Goal: Complete application form: Complete application form

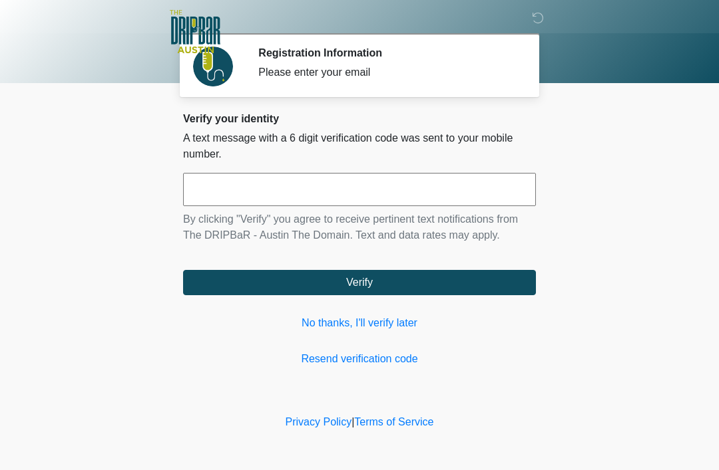
click at [370, 321] on link "No thanks, I'll verify later" at bounding box center [359, 323] width 353 height 16
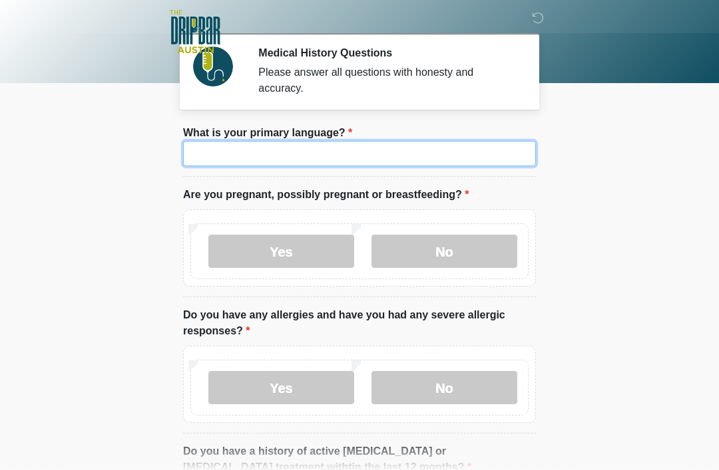
click at [349, 150] on input "What is your primary language?" at bounding box center [359, 153] width 353 height 25
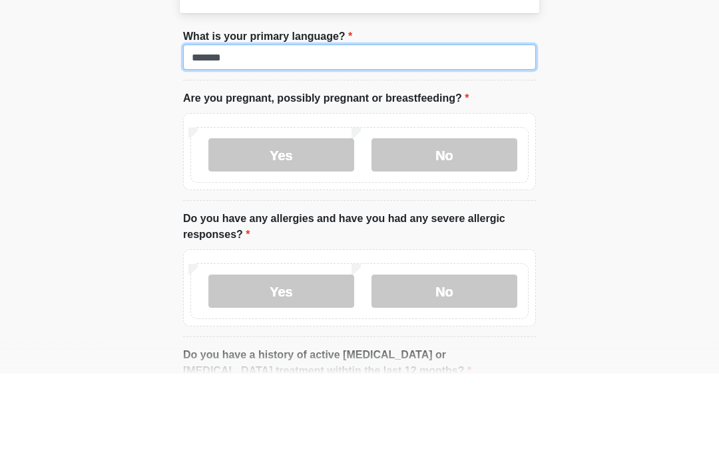
type input "*******"
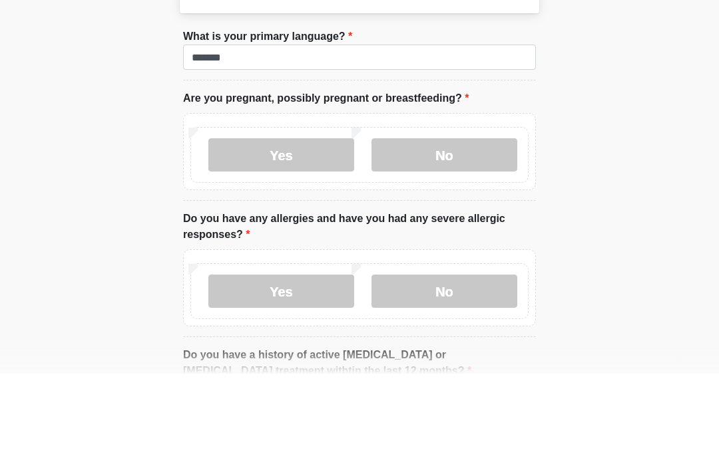
click at [451, 235] on label "No" at bounding box center [444, 251] width 146 height 33
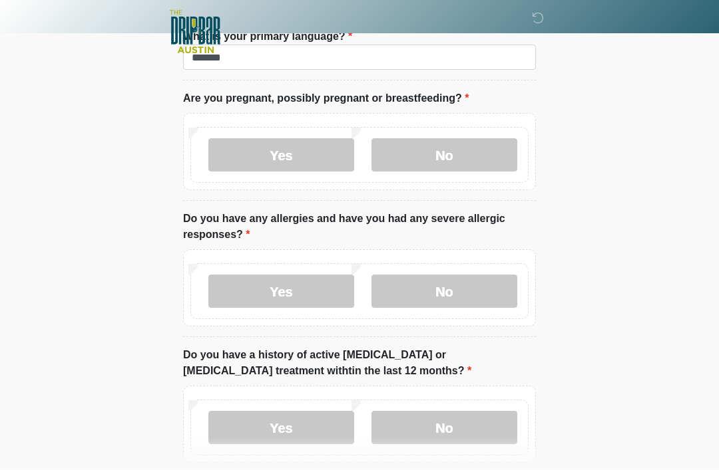
click at [446, 293] on label "No" at bounding box center [444, 291] width 146 height 33
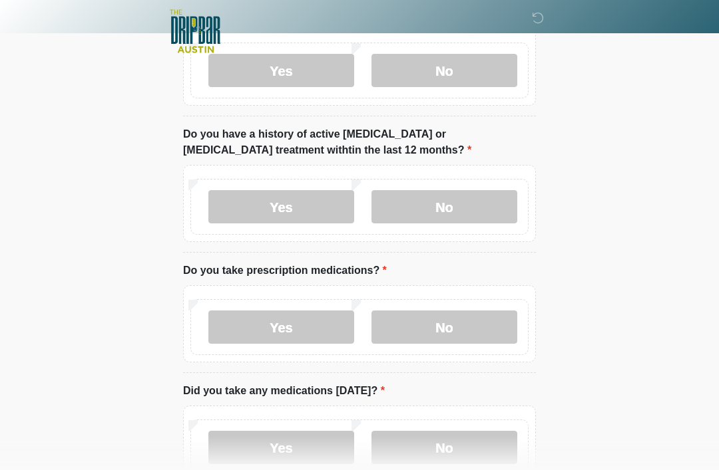
click at [444, 206] on label "No" at bounding box center [444, 207] width 146 height 33
click at [283, 325] on label "Yes" at bounding box center [281, 327] width 146 height 33
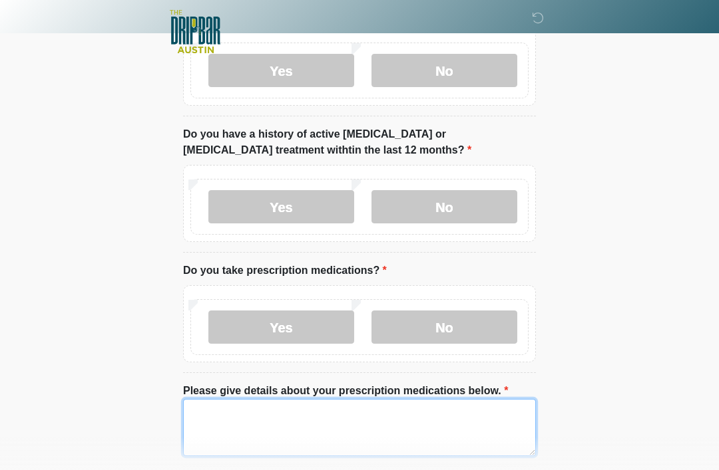
click at [264, 420] on textarea "Please give details about your prescription medications below." at bounding box center [359, 427] width 353 height 57
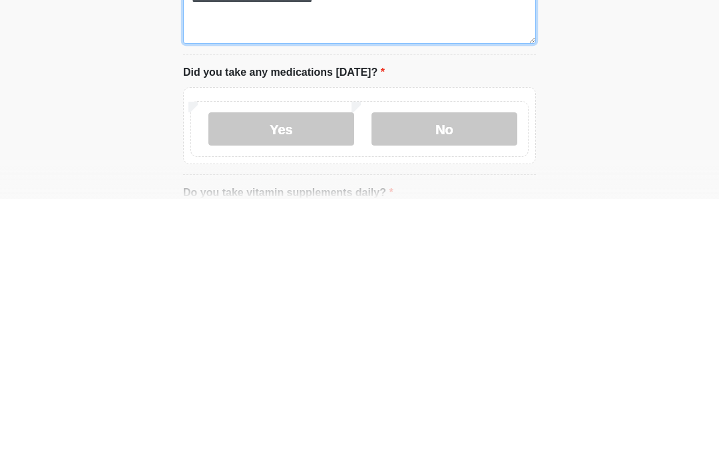
scroll to position [478, 0]
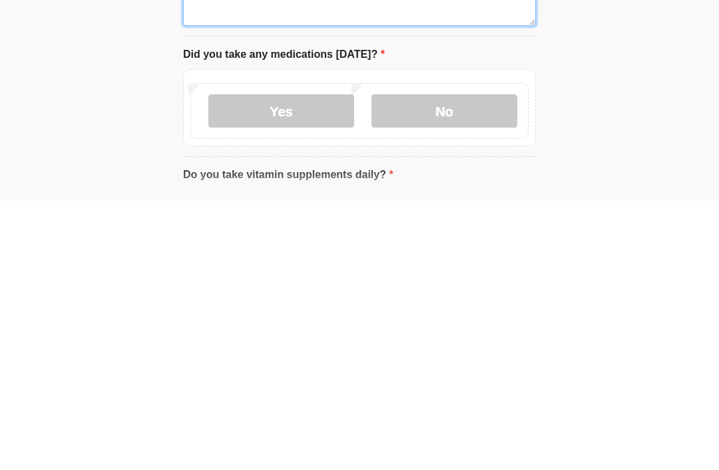
type textarea "**********"
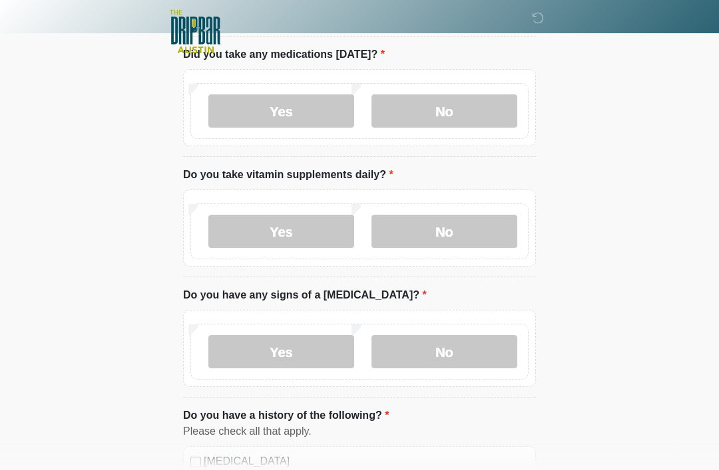
click at [307, 110] on label "Yes" at bounding box center [281, 110] width 146 height 33
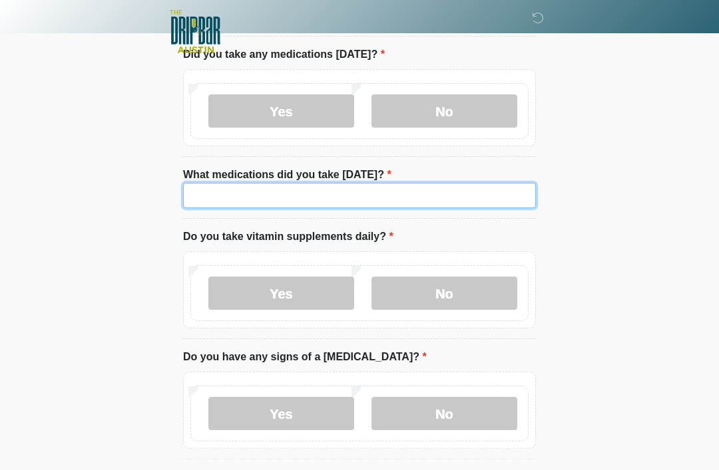
click at [234, 204] on input "What medications did you take [DATE]?" at bounding box center [359, 195] width 353 height 25
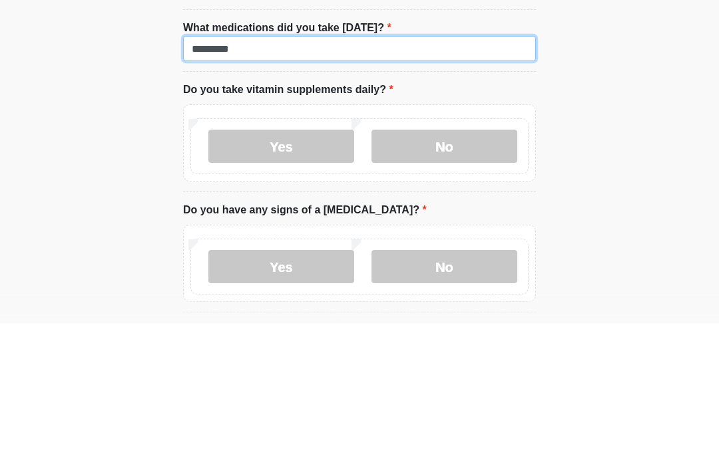
type input "********"
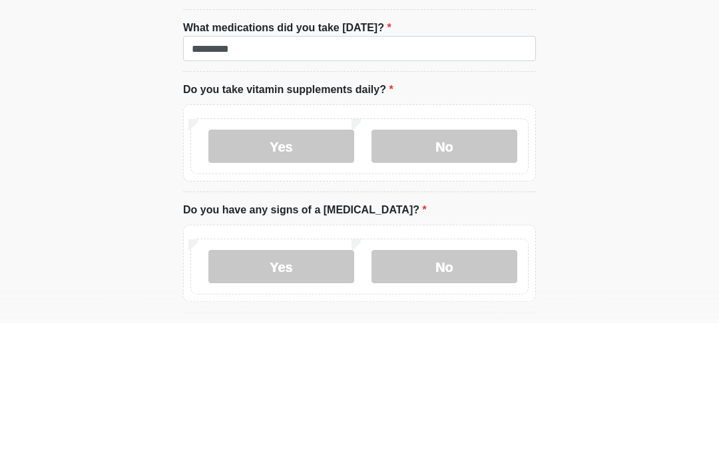
click at [448, 277] on label "No" at bounding box center [444, 293] width 146 height 33
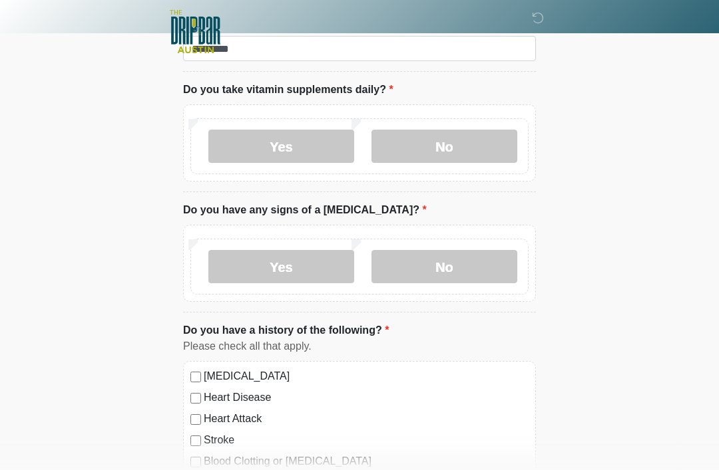
click at [460, 261] on label "No" at bounding box center [444, 266] width 146 height 33
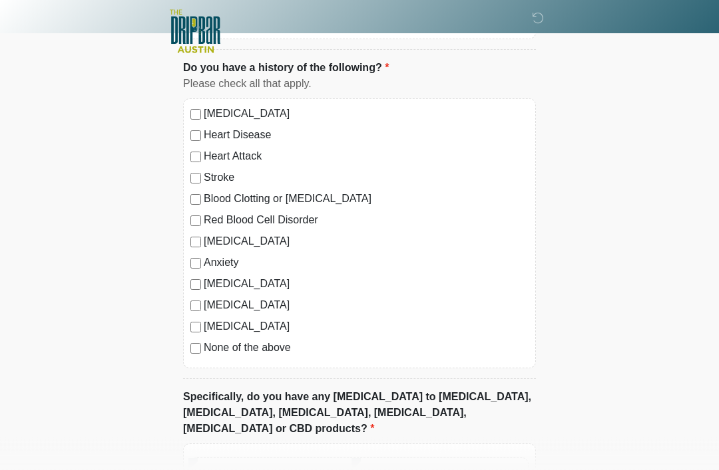
scroll to position [1156, 0]
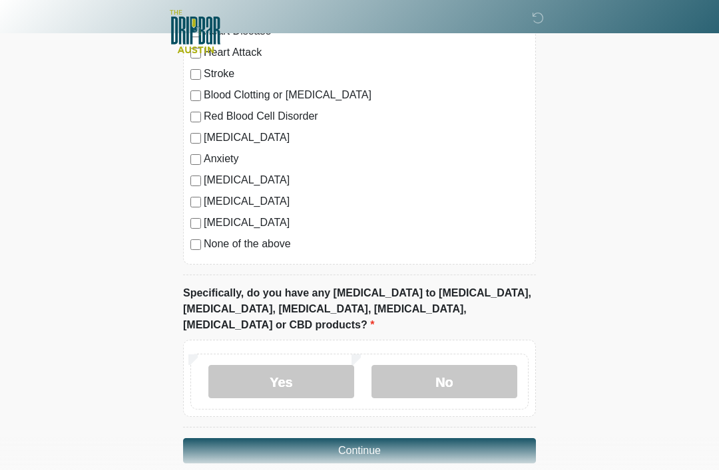
scroll to position [1264, 0]
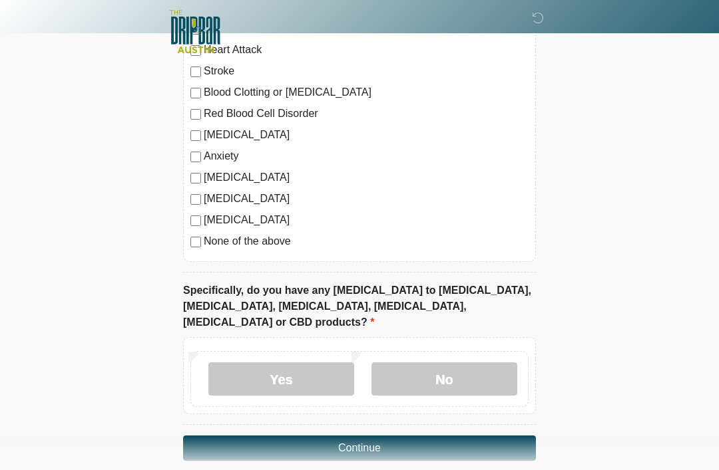
click at [383, 436] on button "Continue" at bounding box center [359, 448] width 353 height 25
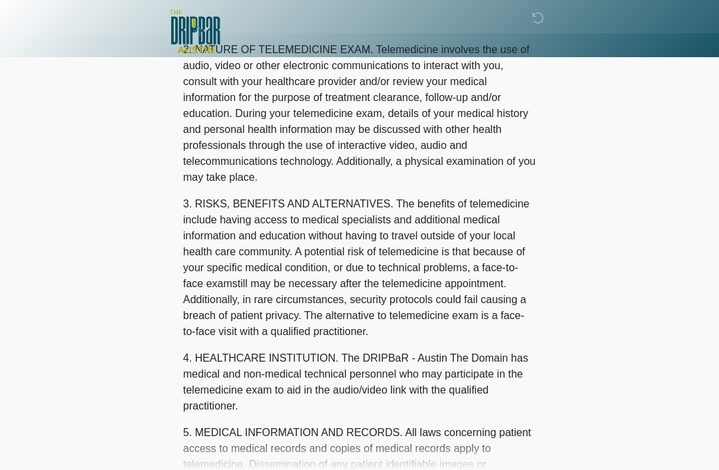
scroll to position [0, 0]
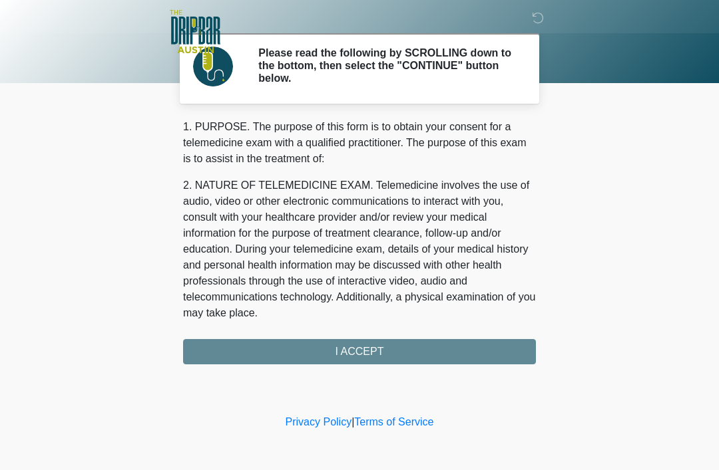
click at [485, 316] on p "2. NATURE OF TELEMEDICINE EXAM. Telemedicine involves the use of audio, video o…" at bounding box center [359, 250] width 353 height 144
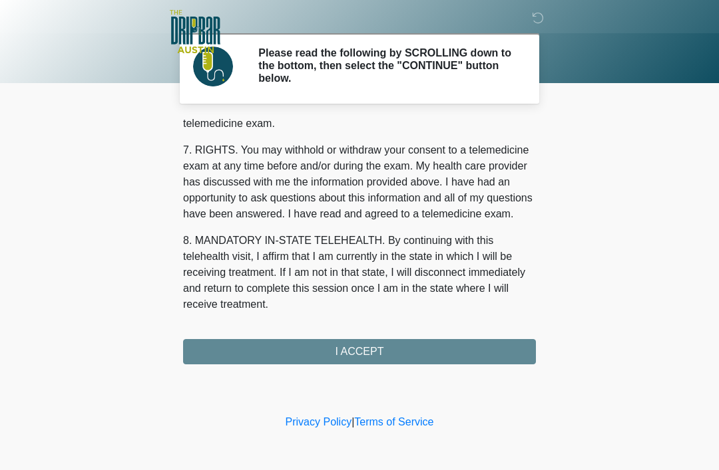
scroll to position [583, 0]
click at [396, 353] on button "I ACCEPT" at bounding box center [359, 351] width 353 height 25
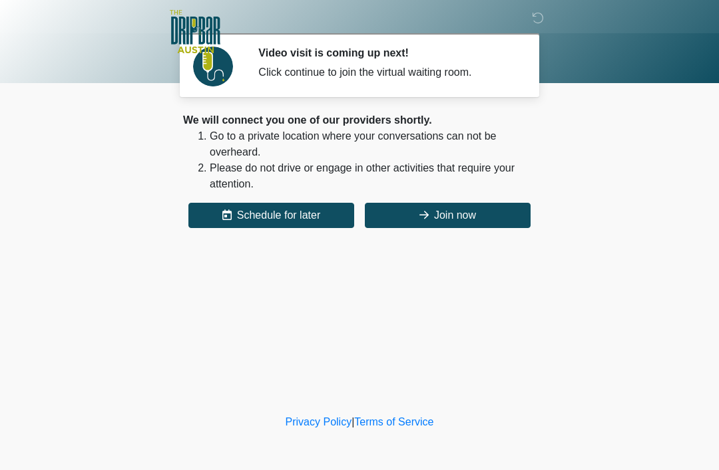
click at [471, 212] on button "Join now" at bounding box center [448, 215] width 166 height 25
